Goal: Information Seeking & Learning: Learn about a topic

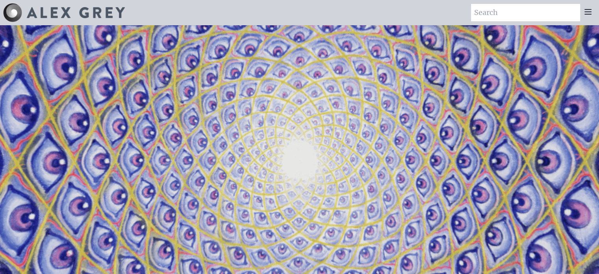
click at [19, 15] on img at bounding box center [12, 12] width 19 height 19
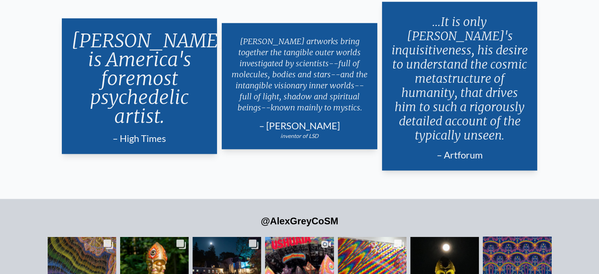
scroll to position [1340, 0]
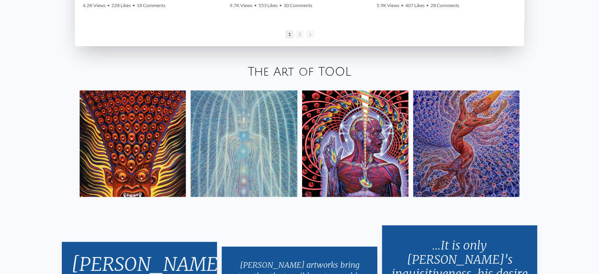
click at [162, 140] on img at bounding box center [133, 143] width 106 height 106
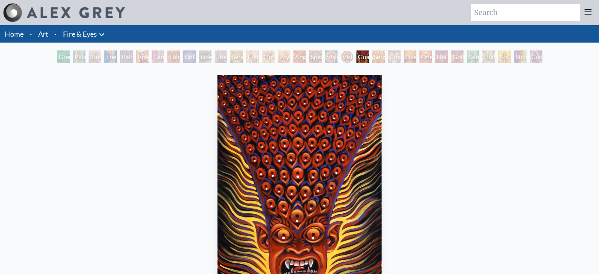
scroll to position [213, 0]
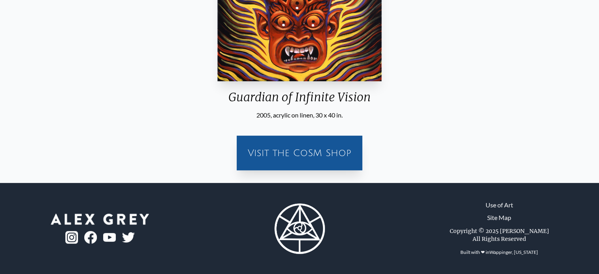
click at [298, 153] on div "Visit the CoSM Shop" at bounding box center [300, 152] width 116 height 25
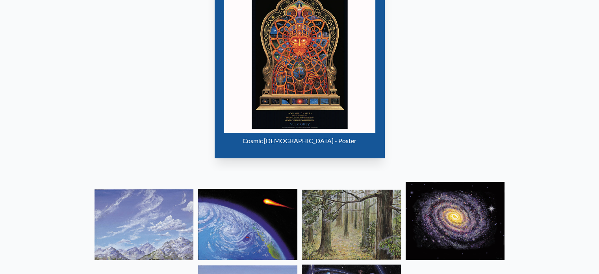
scroll to position [609, 0]
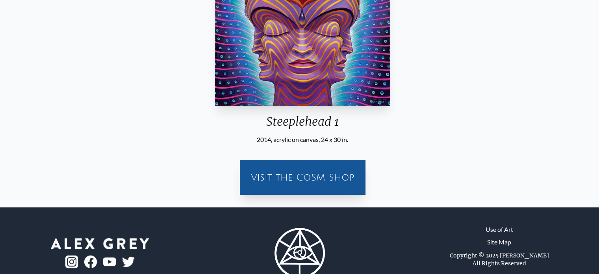
scroll to position [213, 0]
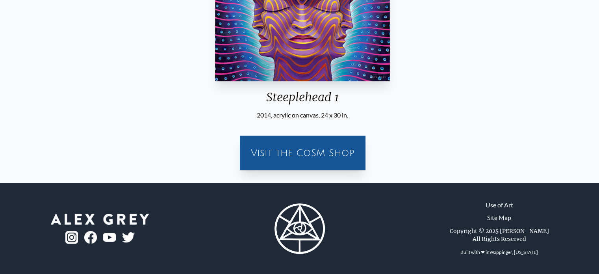
click at [324, 152] on div "Visit the CoSM Shop" at bounding box center [303, 152] width 116 height 25
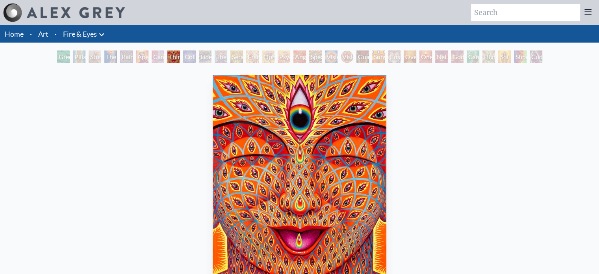
click at [288, 108] on img "8 / 31" at bounding box center [300, 184] width 174 height 219
click at [180, 58] on div "Third Eye Tears of Joy" at bounding box center [173, 56] width 13 height 13
click at [524, 57] on div "Shpongled" at bounding box center [520, 56] width 13 height 13
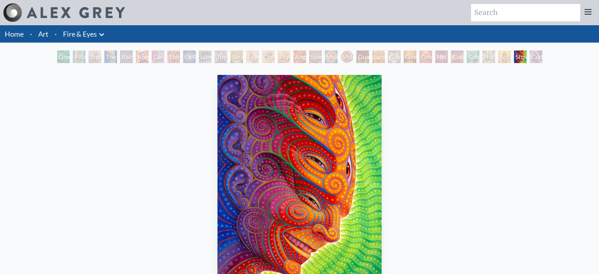
click at [498, 59] on div "Sol Invictus" at bounding box center [504, 56] width 13 height 13
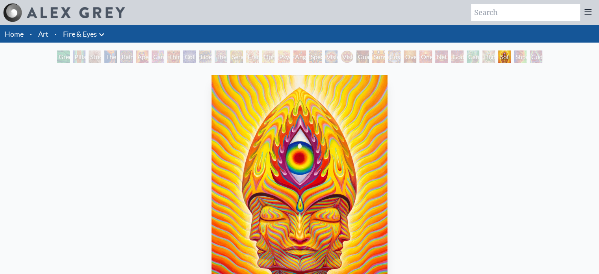
click at [318, 115] on img "29 / 31" at bounding box center [300, 184] width 177 height 219
click at [297, 55] on div "Angel Skin" at bounding box center [300, 56] width 13 height 13
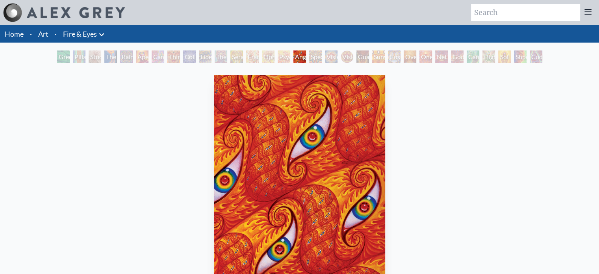
click at [318, 54] on div "Spectral Lotus" at bounding box center [315, 56] width 13 height 13
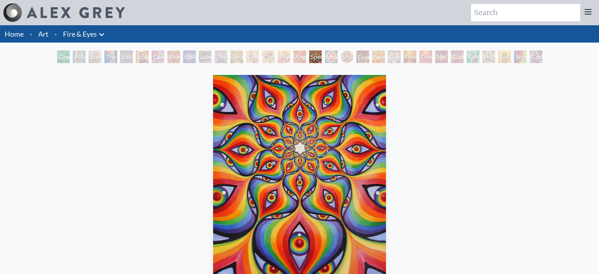
click at [351, 56] on div "Vision Crystal Tondo" at bounding box center [347, 56] width 13 height 13
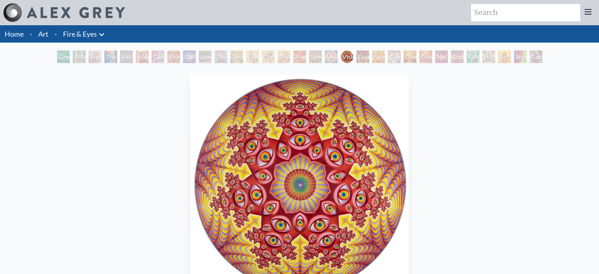
click at [369, 56] on div "Guardian of Infinite Vision" at bounding box center [363, 56] width 13 height 13
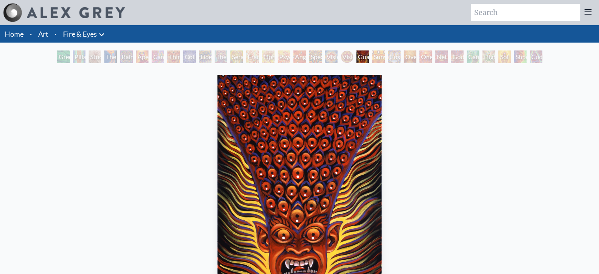
click at [379, 55] on div "Sunyata" at bounding box center [378, 56] width 13 height 13
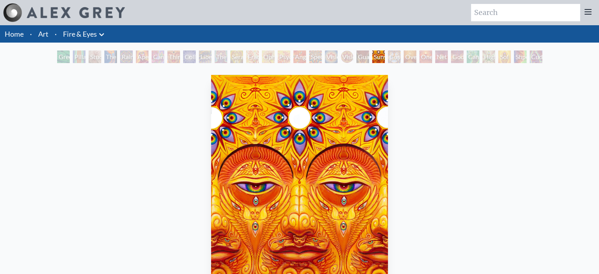
click at [321, 116] on img "21 / 31" at bounding box center [299, 184] width 177 height 219
click at [400, 58] on div "Cosmic Elf" at bounding box center [394, 56] width 13 height 13
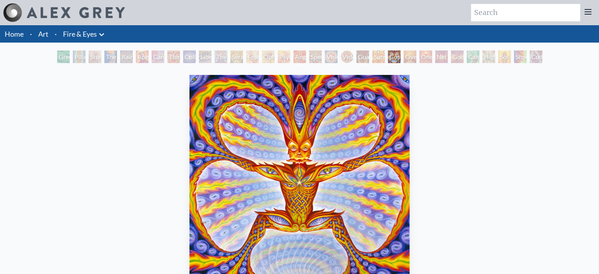
click at [428, 56] on div "One" at bounding box center [426, 56] width 13 height 13
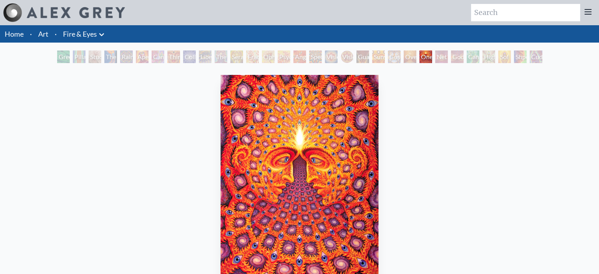
click at [448, 57] on div "Net of Being" at bounding box center [441, 56] width 13 height 13
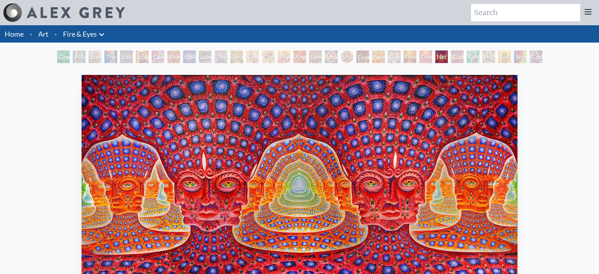
click at [476, 56] on div "Cannafist" at bounding box center [473, 56] width 13 height 13
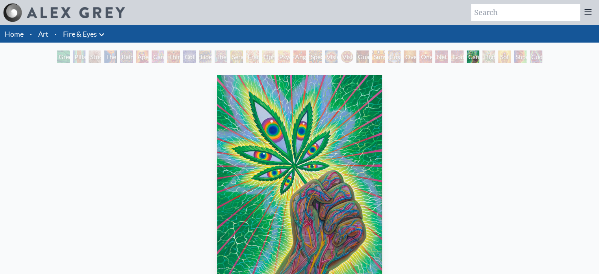
click at [495, 57] on div "Higher Vision" at bounding box center [489, 56] width 13 height 13
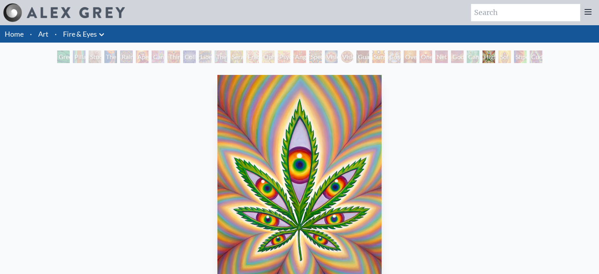
click at [132, 58] on div "Rainbow Eye Ripple" at bounding box center [126, 56] width 13 height 13
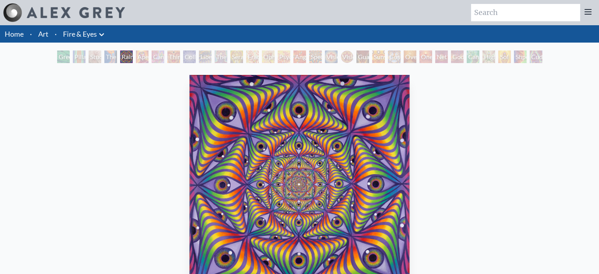
click at [164, 58] on div "Cannabis Sutra" at bounding box center [158, 56] width 13 height 13
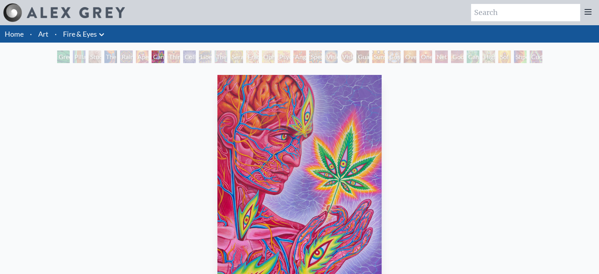
click at [180, 58] on div "Third Eye Tears of Joy" at bounding box center [173, 56] width 13 height 13
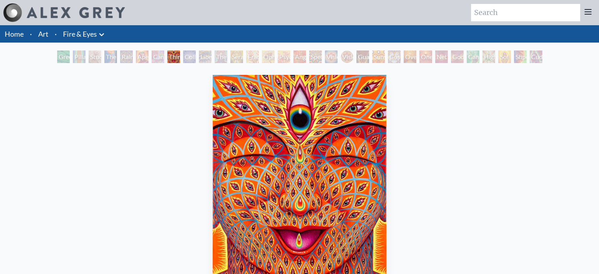
click at [210, 58] on div "Liberation Through Seeing" at bounding box center [205, 56] width 13 height 13
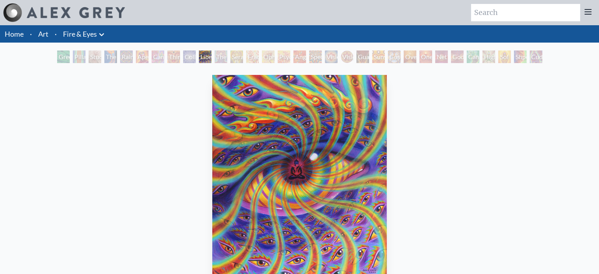
click at [227, 53] on div "The Seer" at bounding box center [221, 56] width 13 height 13
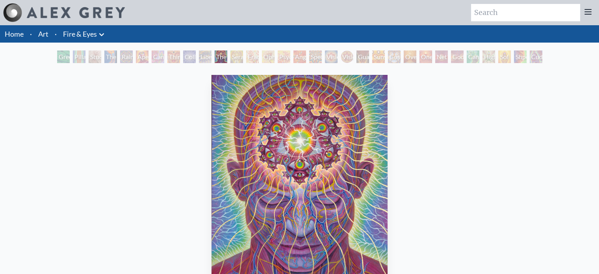
click at [243, 55] on div "Seraphic Transport Docking on the Third Eye" at bounding box center [236, 56] width 13 height 13
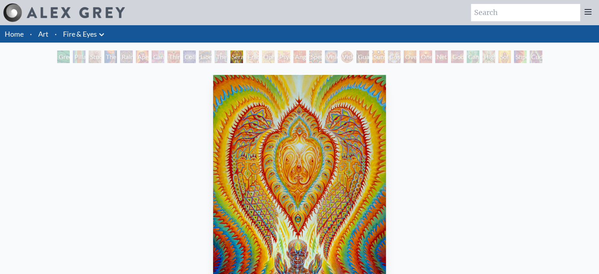
click at [64, 56] on div "Green Hand" at bounding box center [63, 56] width 13 height 13
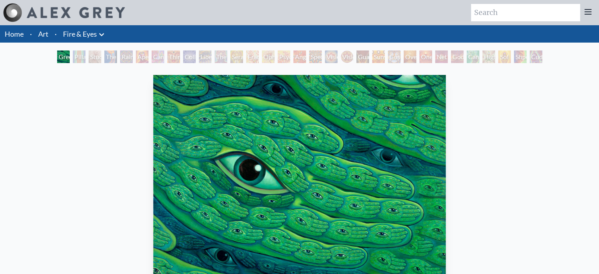
click at [93, 56] on div "Study for the Great Turn" at bounding box center [95, 56] width 13 height 13
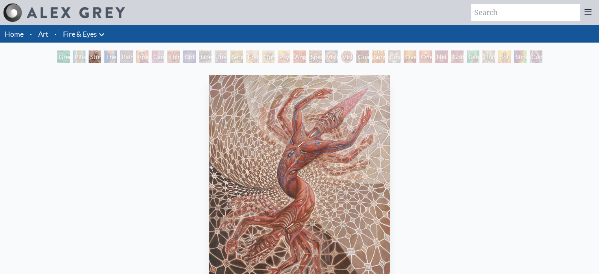
click at [135, 56] on div "Green Hand Pillar of Awareness Study for the Great Turn The Torch Rainbow Eye R…" at bounding box center [300, 57] width 489 height 15
click at [138, 56] on div "Aperture" at bounding box center [142, 56] width 13 height 13
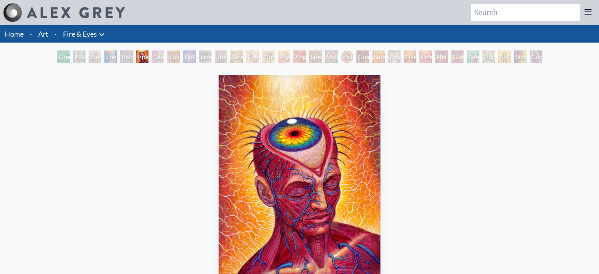
scroll to position [213, 0]
